Goal: Task Accomplishment & Management: Manage account settings

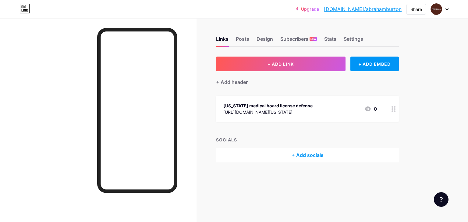
click at [447, 10] on div at bounding box center [439, 9] width 18 height 11
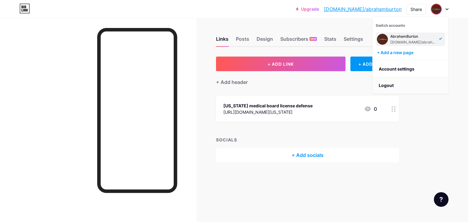
click at [388, 84] on li "Logout" at bounding box center [409, 85] width 75 height 16
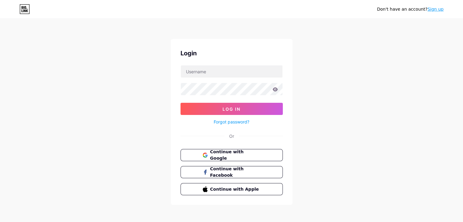
click at [440, 10] on link "Sign up" at bounding box center [435, 9] width 16 height 5
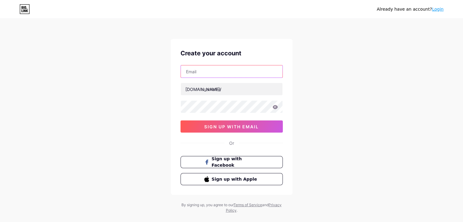
type input "[EMAIL_ADDRESS][DOMAIN_NAME]"
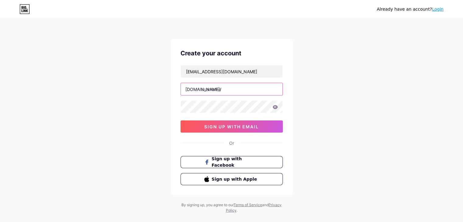
type input "soundloader"
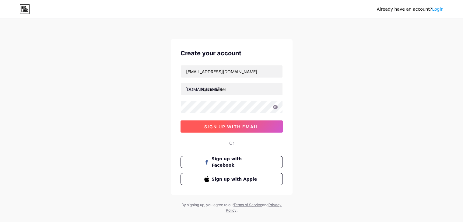
click at [227, 126] on span "sign up with email" at bounding box center [231, 126] width 54 height 5
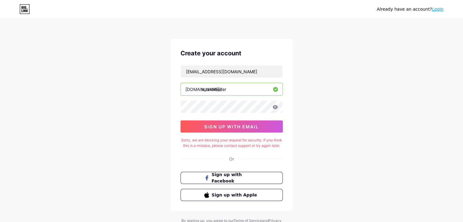
click at [435, 8] on link "Login" at bounding box center [438, 9] width 12 height 5
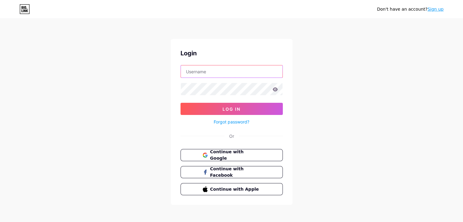
type input "soundloader"
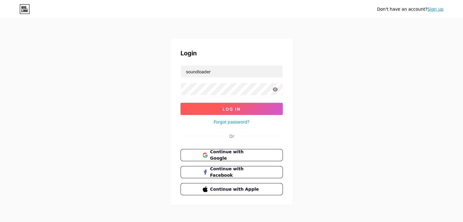
click at [223, 112] on button "Log In" at bounding box center [232, 109] width 102 height 12
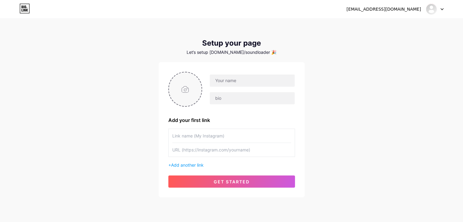
click at [186, 90] on input "file" at bounding box center [185, 89] width 33 height 34
type input "C:\fakepath\400.jpg"
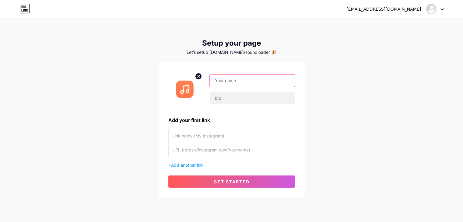
click at [221, 80] on input "text" at bounding box center [252, 81] width 85 height 12
paste input "soundloader"
type input "soundloader"
click at [189, 147] on input "text" at bounding box center [231, 150] width 119 height 14
paste input "[URL][DOMAIN_NAME]"
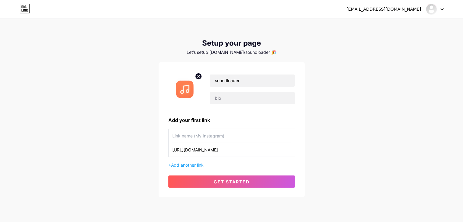
type input "[URL][DOMAIN_NAME]"
click at [196, 136] on input "text" at bounding box center [231, 136] width 119 height 14
paste input "soundcloud to mp3"
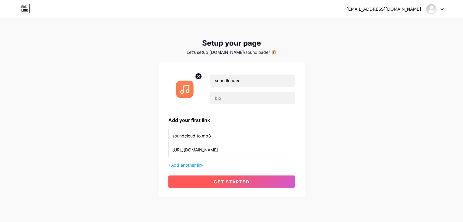
type input "soundcloud to mp3"
click at [228, 181] on span "get started" at bounding box center [232, 181] width 36 height 5
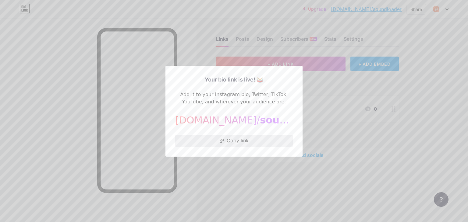
click at [231, 138] on button "Copy link" at bounding box center [233, 141] width 117 height 12
